Goal: Find contact information: Find contact information

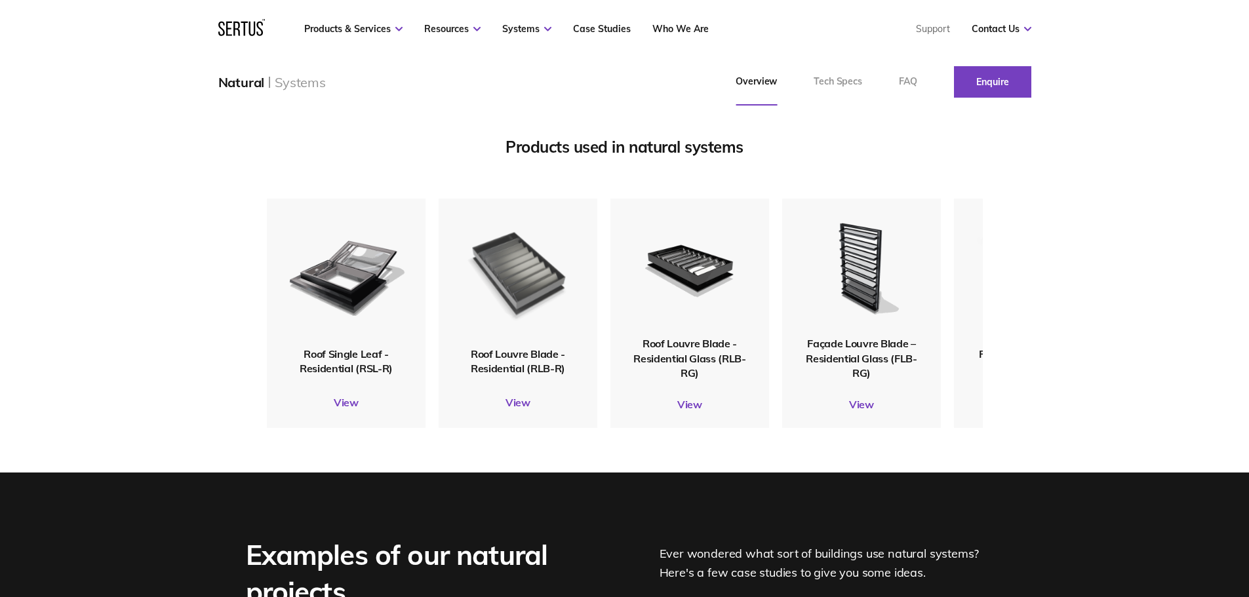
scroll to position [1573, 0]
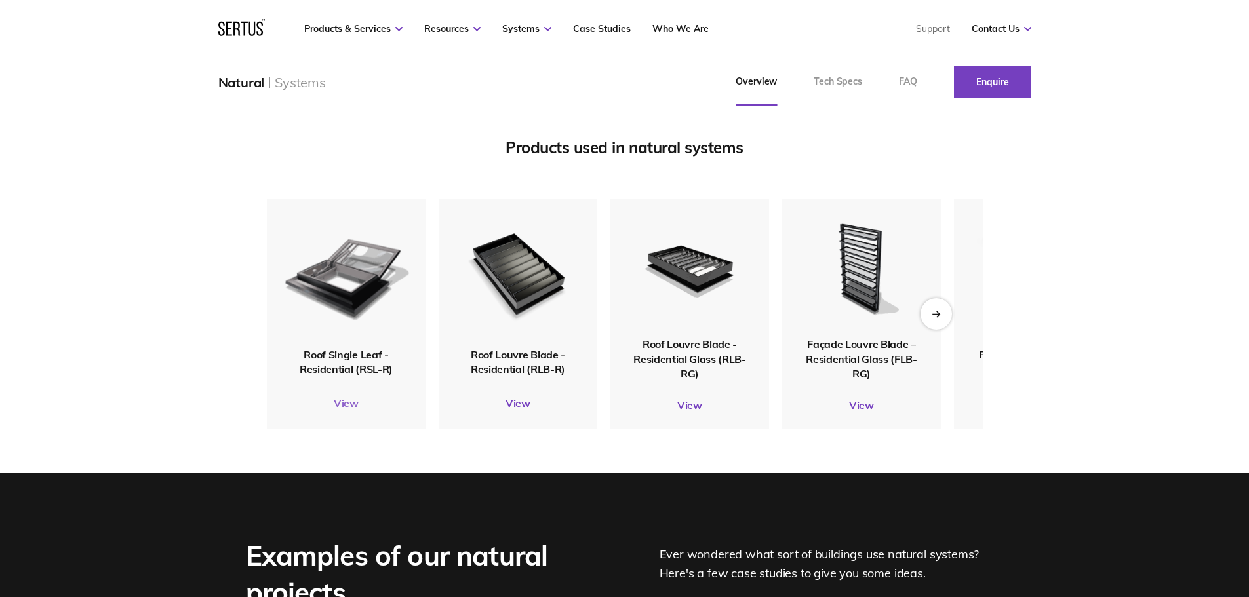
click at [355, 410] on link "View" at bounding box center [346, 403] width 159 height 13
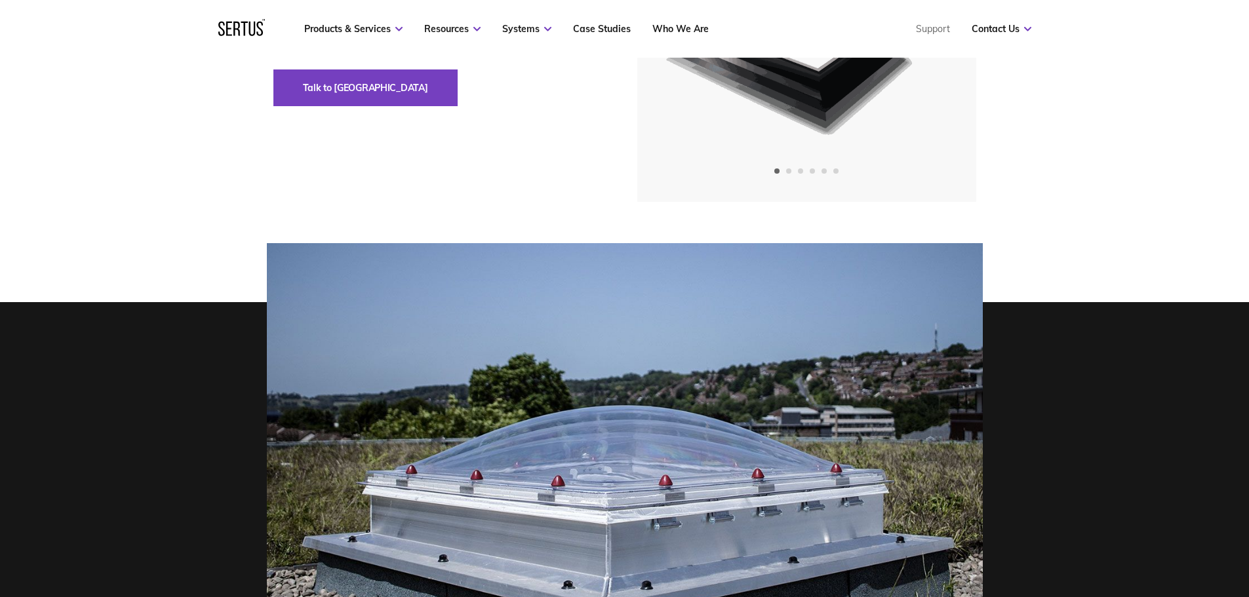
scroll to position [262, 0]
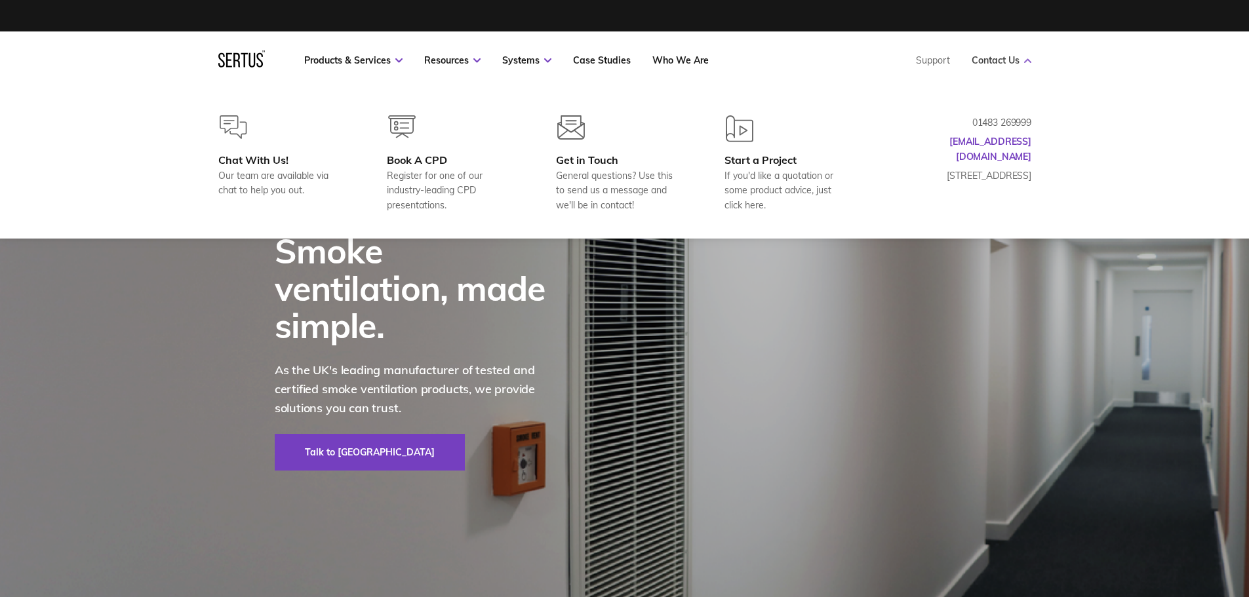
click at [1011, 56] on link "Contact Us" at bounding box center [1001, 60] width 60 height 12
